Goal: Transaction & Acquisition: Purchase product/service

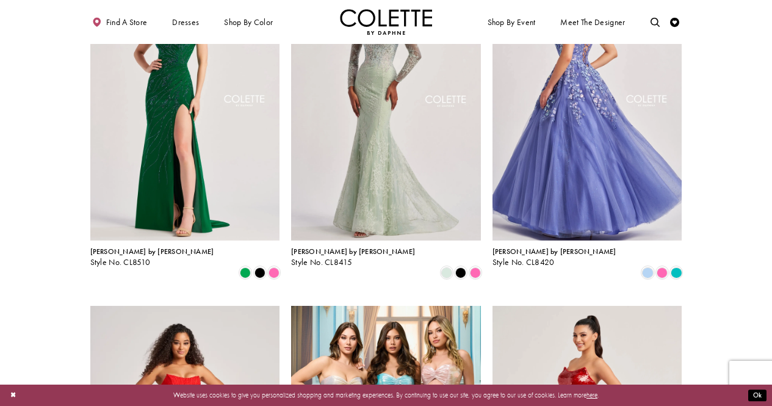
scroll to position [794, 0]
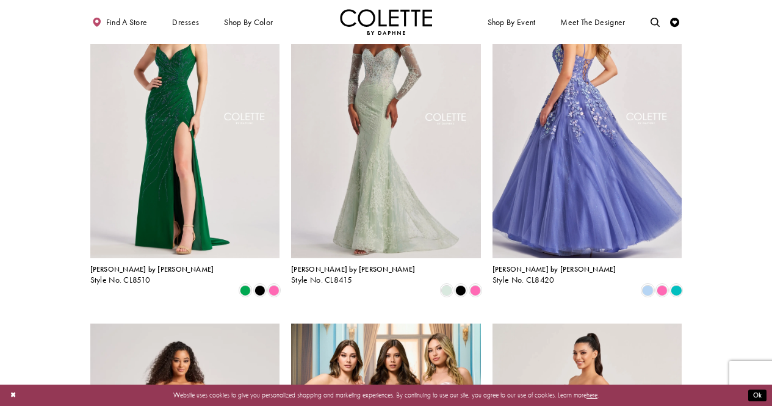
click at [652, 167] on img "Visit Colette by Daphne Style No. CL8420 Page" at bounding box center [588, 120] width 190 height 276
click at [612, 217] on img "Visit Colette by Daphne Style No. CL8420 Page" at bounding box center [588, 120] width 190 height 276
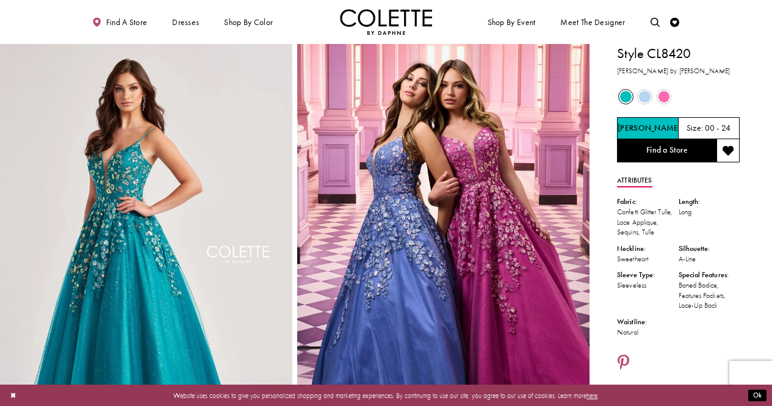
click at [722, 124] on h5 "00 - 24" at bounding box center [718, 128] width 26 height 9
click at [702, 148] on link "Find a Store" at bounding box center [666, 150] width 99 height 23
